Goal: Task Accomplishment & Management: Complete application form

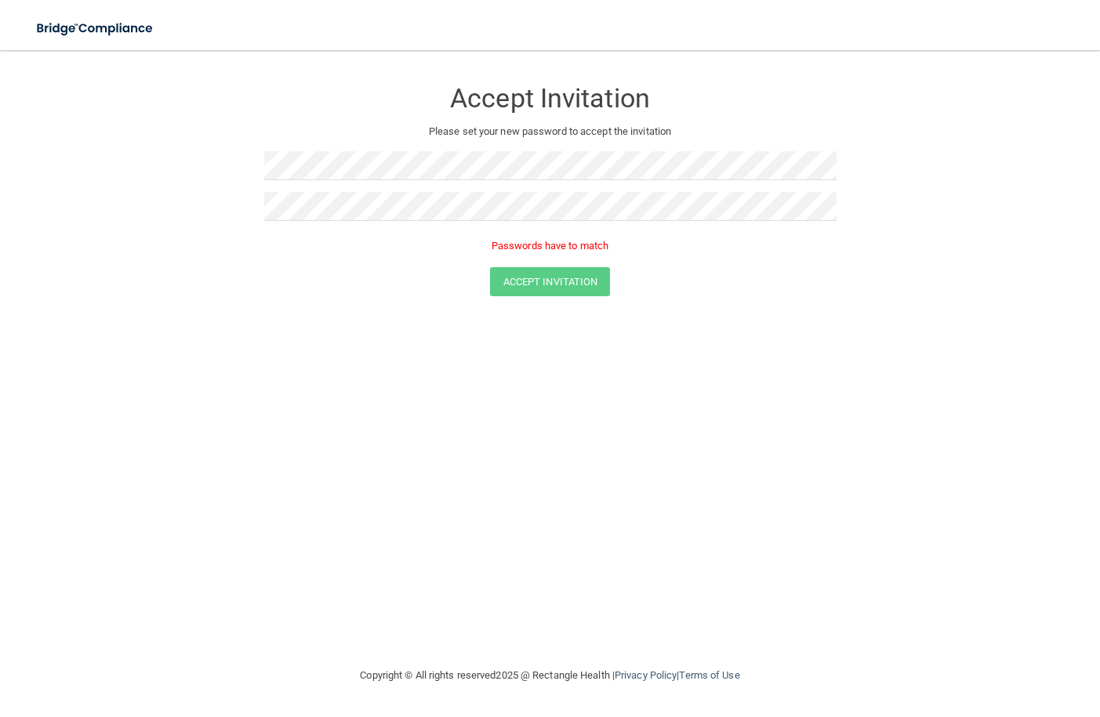
click at [165, 297] on form "Accept Invitation Please set your new password to accept the invitation Passwor…" at bounding box center [549, 190] width 1037 height 249
click at [149, 166] on form "Accept Invitation Please set your new password to accept the invitation Passwor…" at bounding box center [549, 190] width 1037 height 249
click at [573, 263] on button "Accept Invitation" at bounding box center [550, 259] width 121 height 29
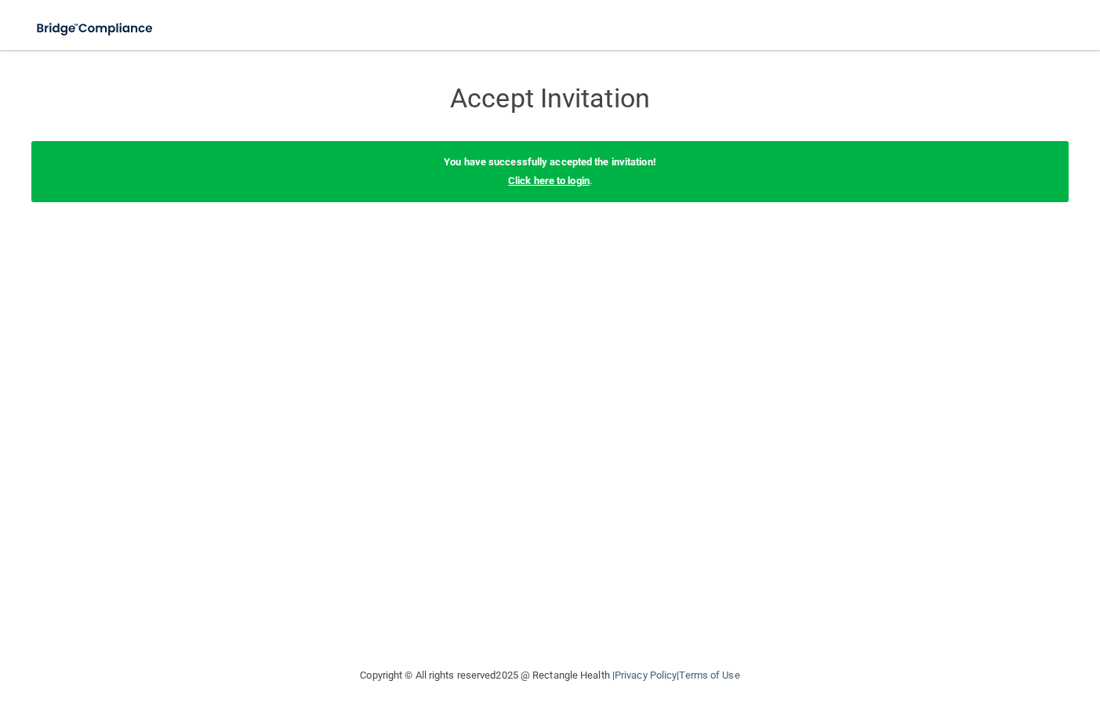
click at [555, 182] on link "Click here to login" at bounding box center [549, 181] width 82 height 12
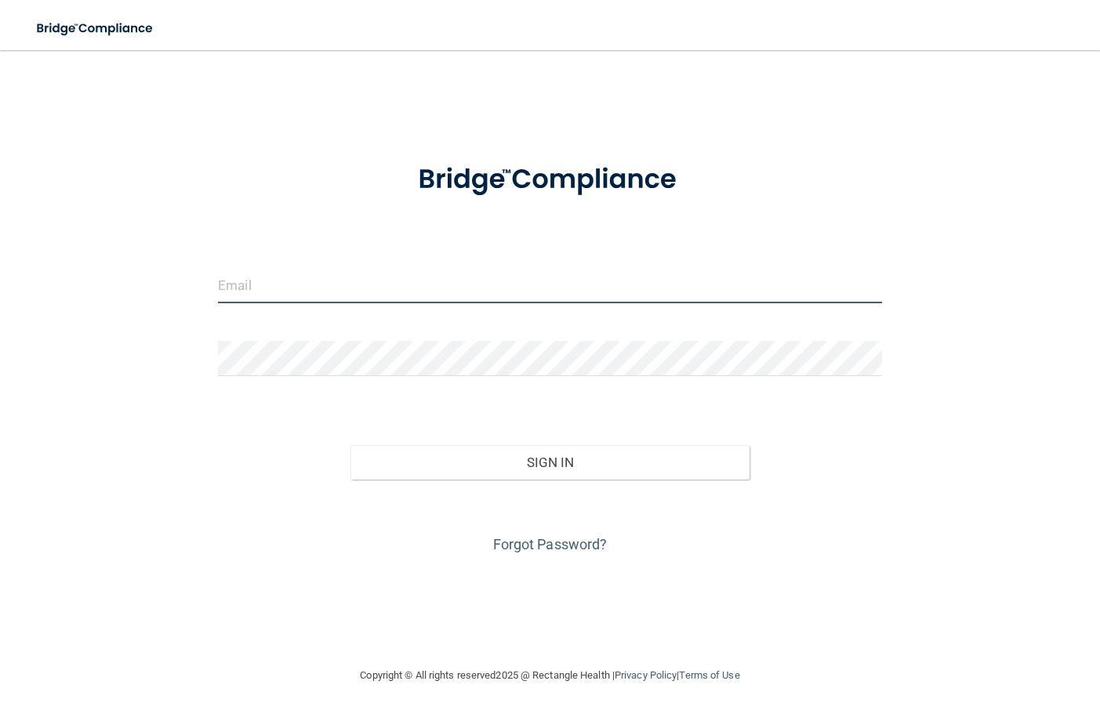
click at [412, 295] on input "email" at bounding box center [550, 285] width 664 height 35
paste input "[EMAIL_ADDRESS][PERSON_NAME][DOMAIN_NAME]"
type input "[EMAIL_ADDRESS][PERSON_NAME][DOMAIN_NAME]"
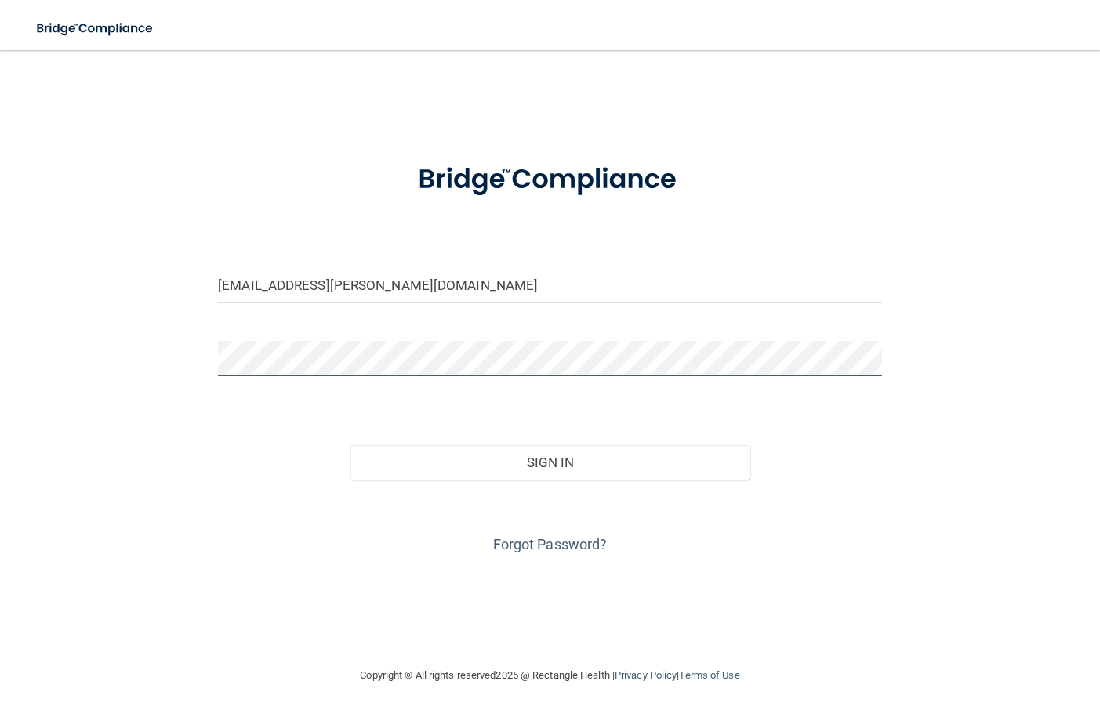
click at [350, 445] on button "Sign In" at bounding box center [549, 462] width 398 height 34
